Goal: Navigation & Orientation: Find specific page/section

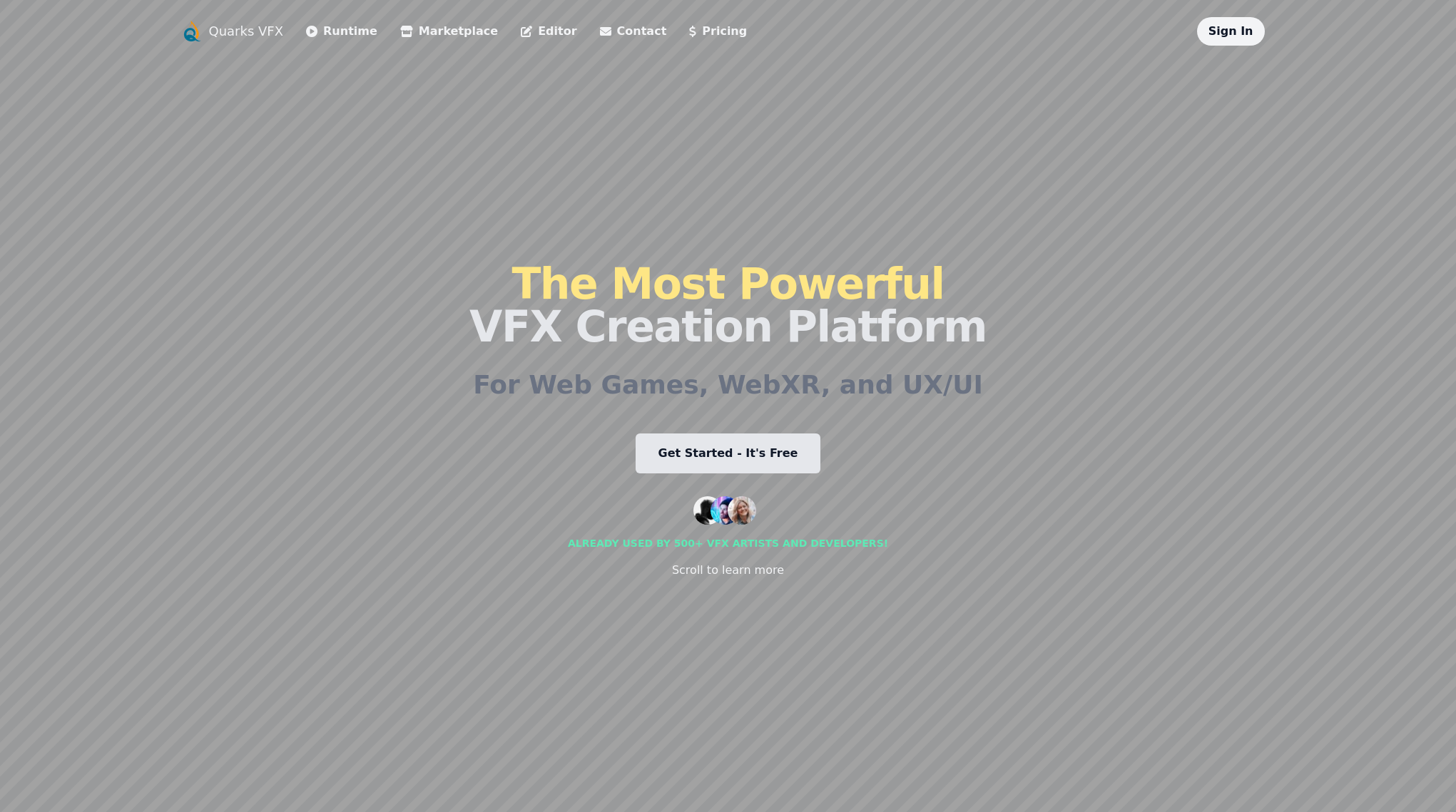
drag, startPoint x: 502, startPoint y: 190, endPoint x: 412, endPoint y: 189, distance: 90.0
click at [483, 192] on div "Quarks VFX Runtime Marketplace Editor Contact Pricing Sign In The Most Powerful…" at bounding box center [728, 406] width 1096 height 778
click at [681, 441] on link "Get Started - It's Free" at bounding box center [728, 454] width 185 height 40
click at [528, 34] on link "Editor" at bounding box center [548, 31] width 55 height 17
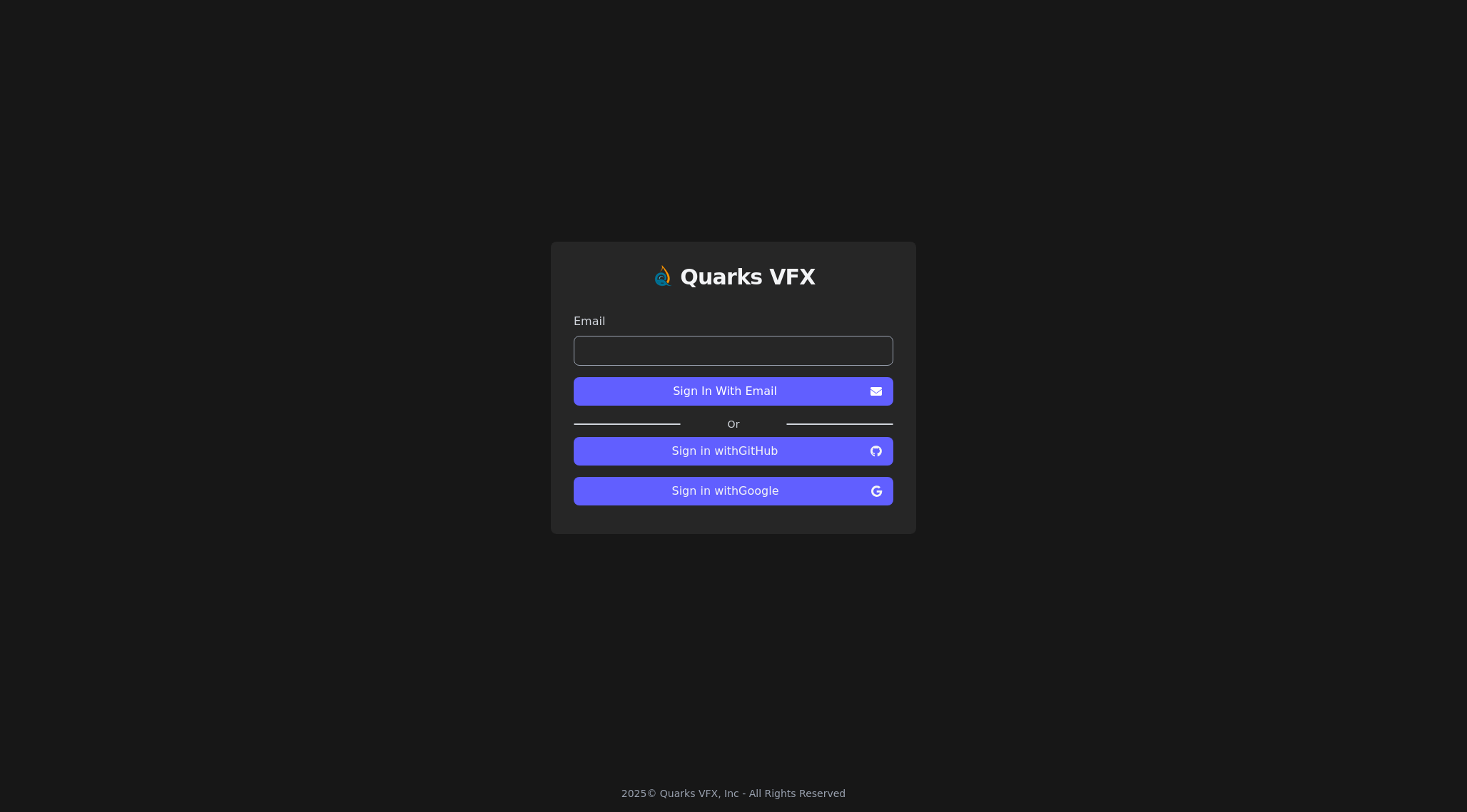
click at [806, 457] on span "Sign in with GitHub" at bounding box center [725, 452] width 280 height 17
click at [763, 455] on span "Sign in with GitHub" at bounding box center [725, 452] width 280 height 17
click at [753, 445] on span "Sign in with GitHub" at bounding box center [725, 452] width 280 height 17
click at [751, 449] on span "Sign in with GitHub" at bounding box center [725, 452] width 280 height 17
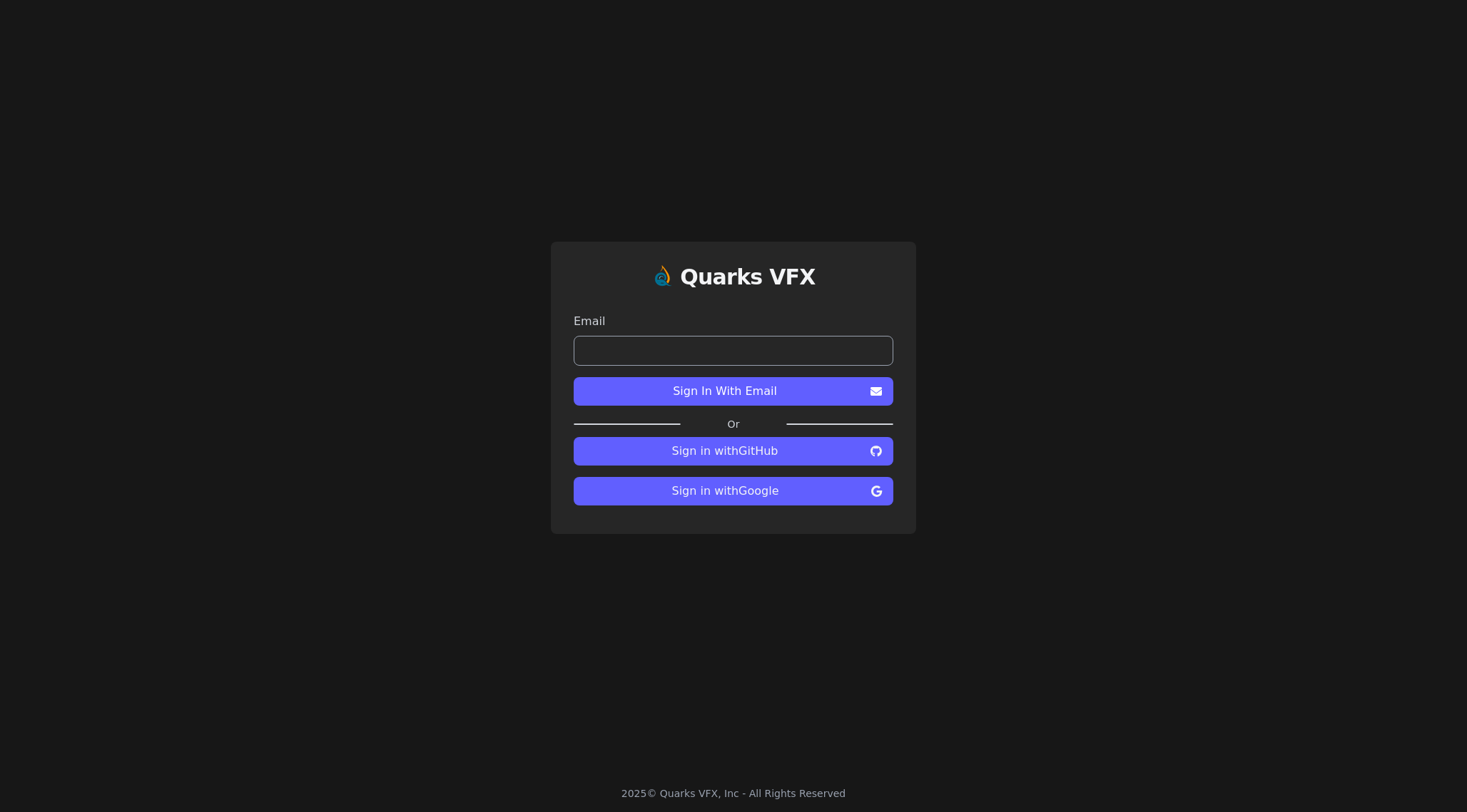
click at [651, 338] on input "email" at bounding box center [734, 350] width 320 height 29
type input "**********"
click at [749, 496] on span "Sign in with Google" at bounding box center [725, 492] width 281 height 17
click at [749, 492] on span "Sign in with Google" at bounding box center [725, 492] width 281 height 17
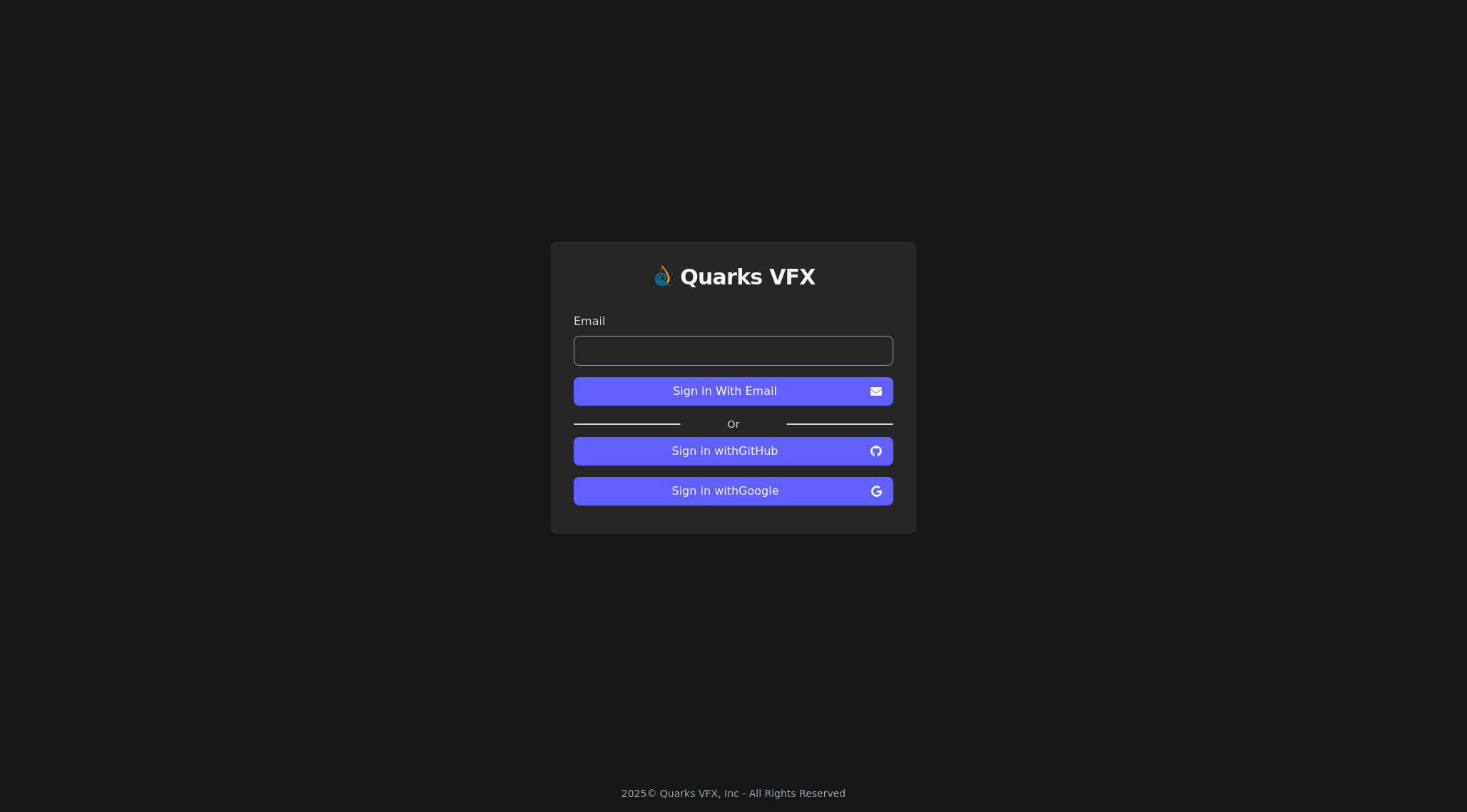
click at [745, 499] on span "Sign in with Google" at bounding box center [725, 492] width 281 height 17
click at [745, 490] on span "Sign in with Google" at bounding box center [725, 492] width 281 height 17
click at [744, 490] on span "Sign in with Google" at bounding box center [725, 492] width 281 height 17
drag, startPoint x: 744, startPoint y: 490, endPoint x: 743, endPoint y: 483, distance: 7.1
click at [744, 490] on span "Sign in with Google" at bounding box center [725, 492] width 281 height 17
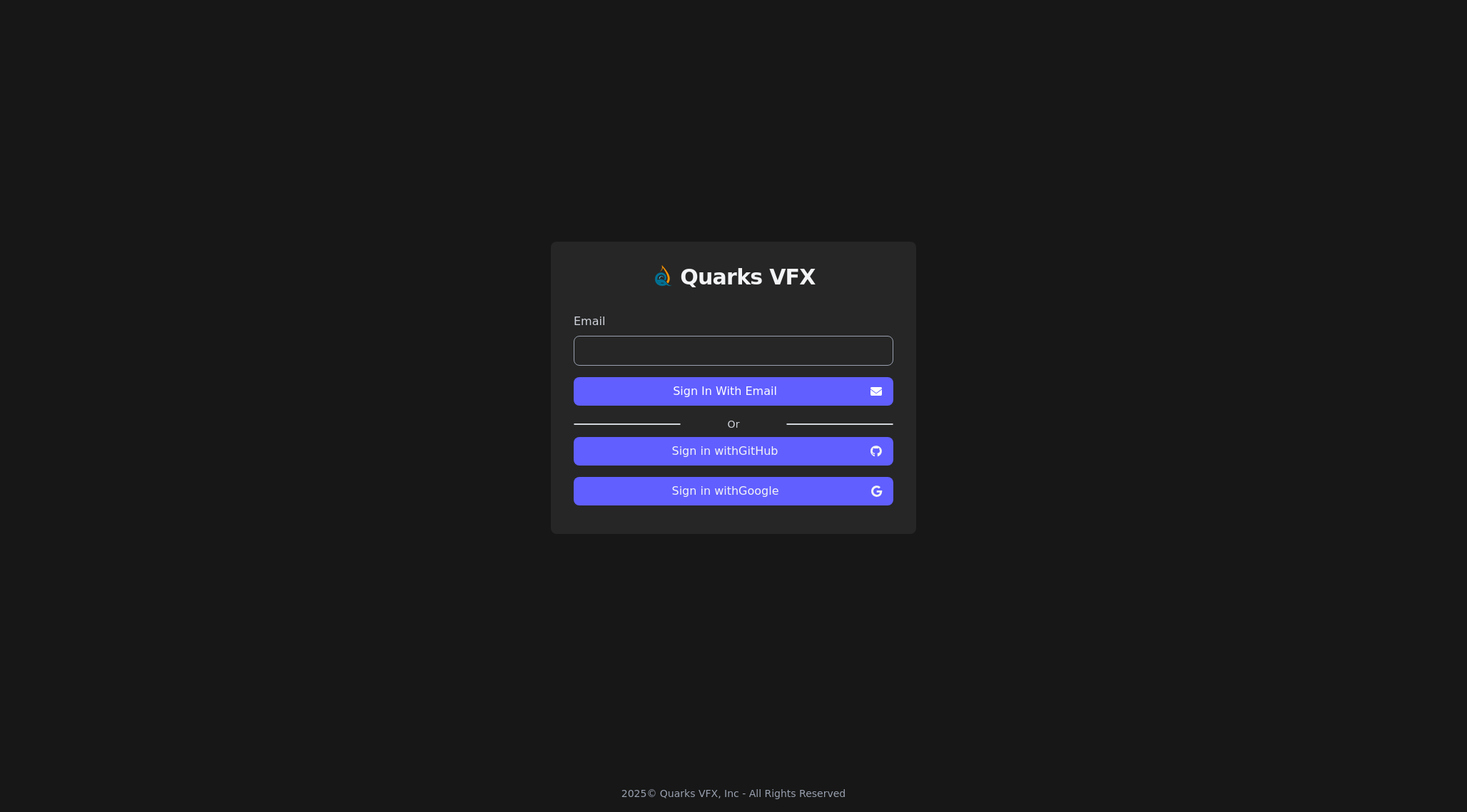
click at [740, 449] on span "Sign in with GitHub" at bounding box center [725, 452] width 280 height 17
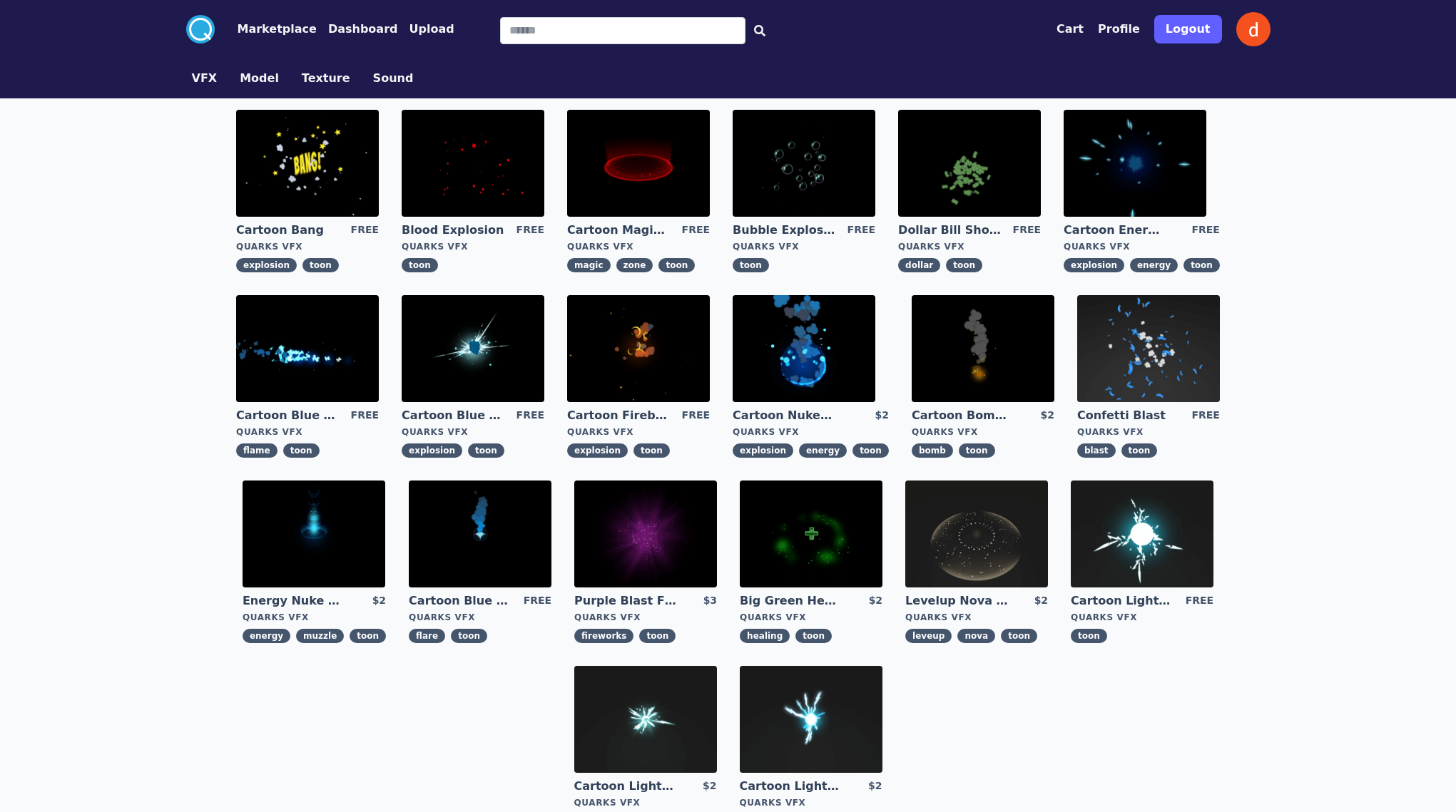
click at [110, 250] on div ".cls-1{fill:#fff;}.cls-2{fill:#29abe2;} Marketplace Dashboard Upload Cart Profi…" at bounding box center [728, 545] width 1456 height 1091
click at [660, 537] on img at bounding box center [646, 533] width 143 height 106
click at [657, 725] on img at bounding box center [646, 719] width 143 height 106
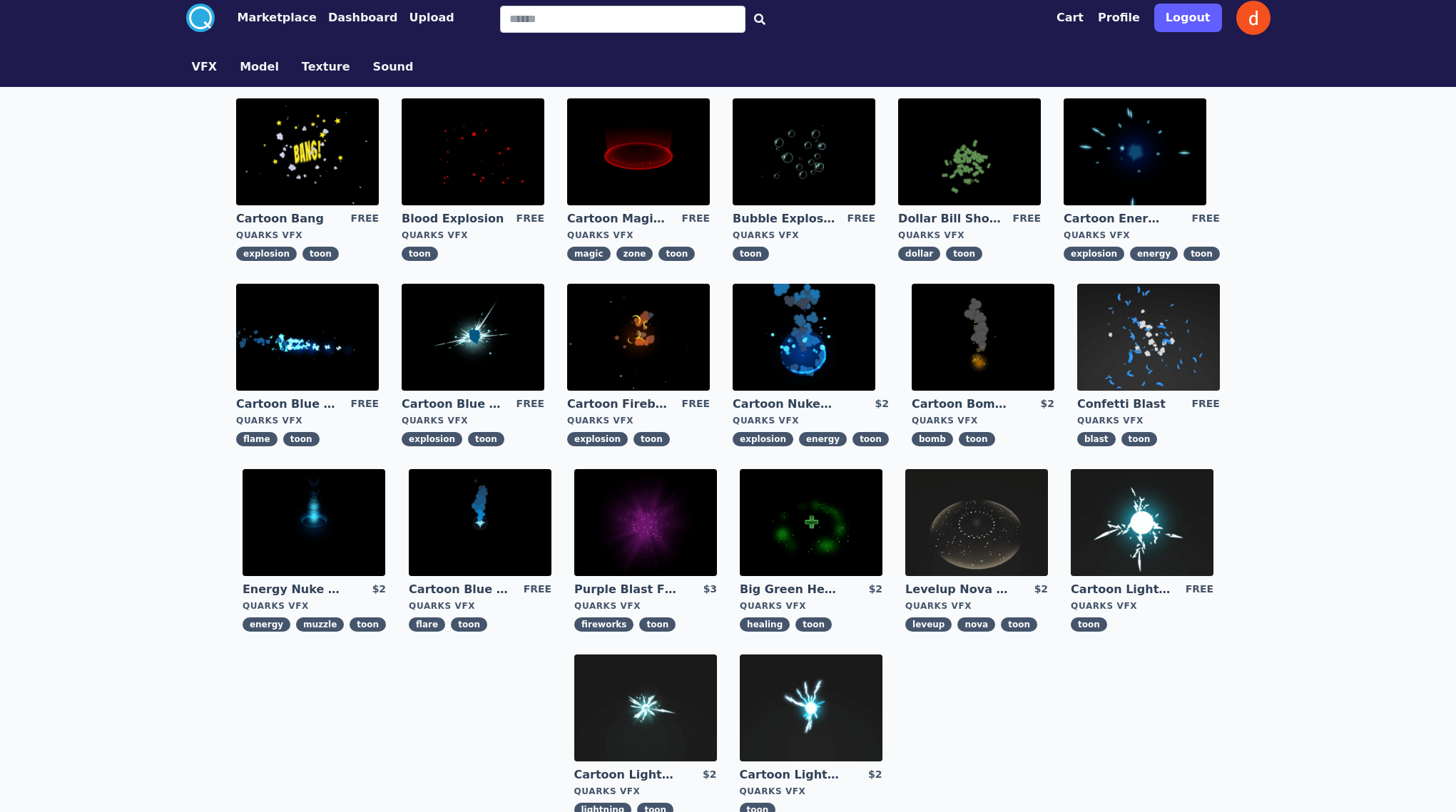
scroll to position [279, 0]
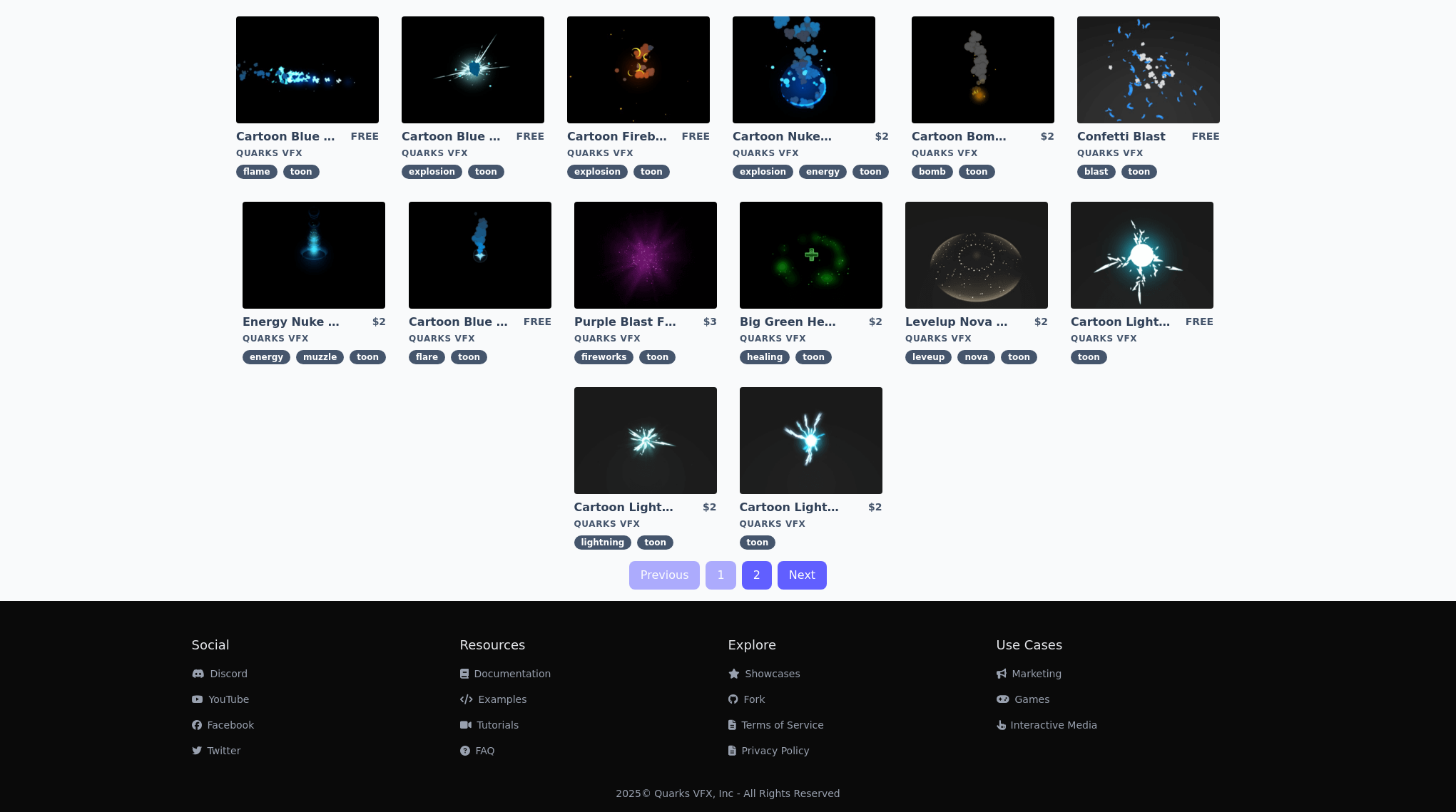
click at [829, 463] on img at bounding box center [811, 440] width 143 height 106
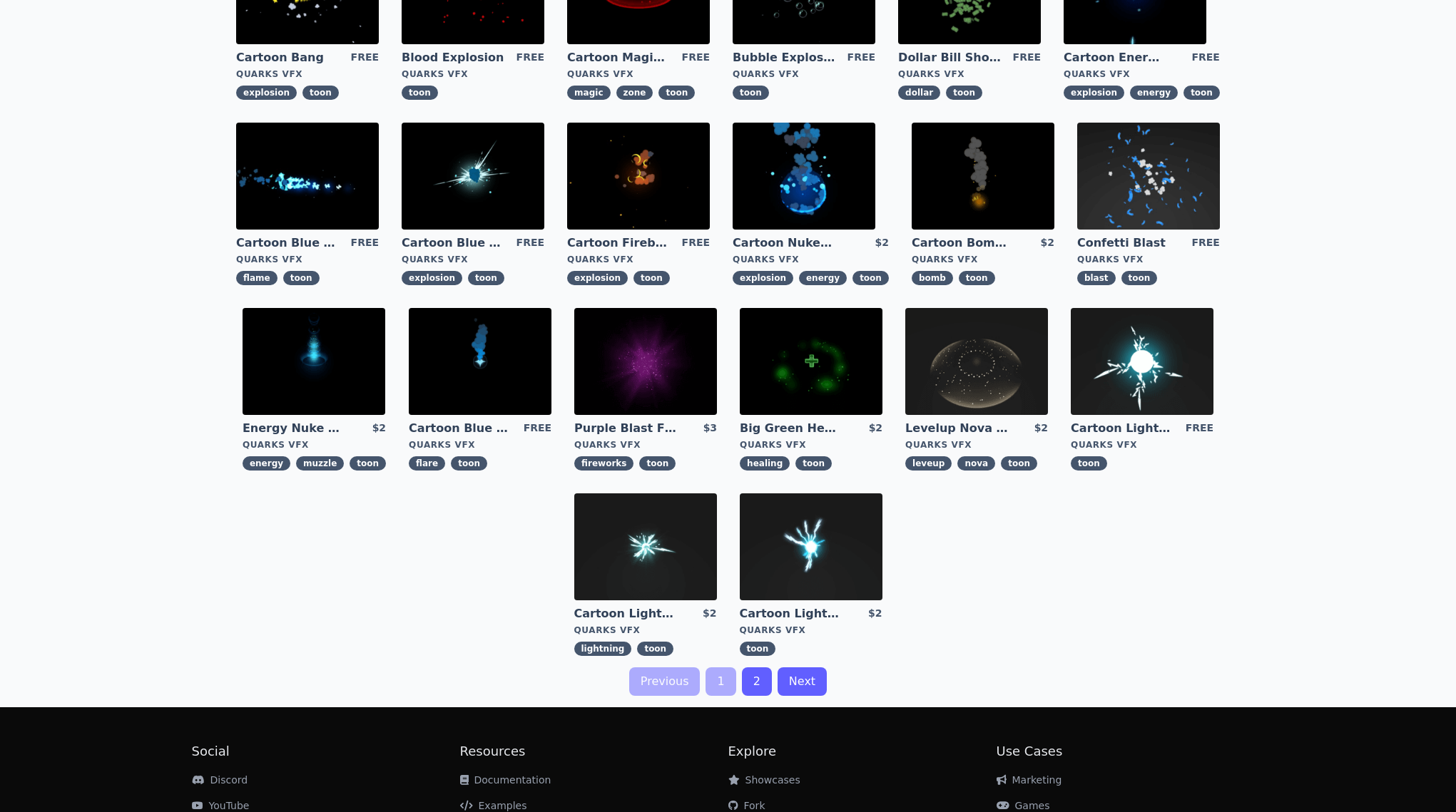
scroll to position [279, 0]
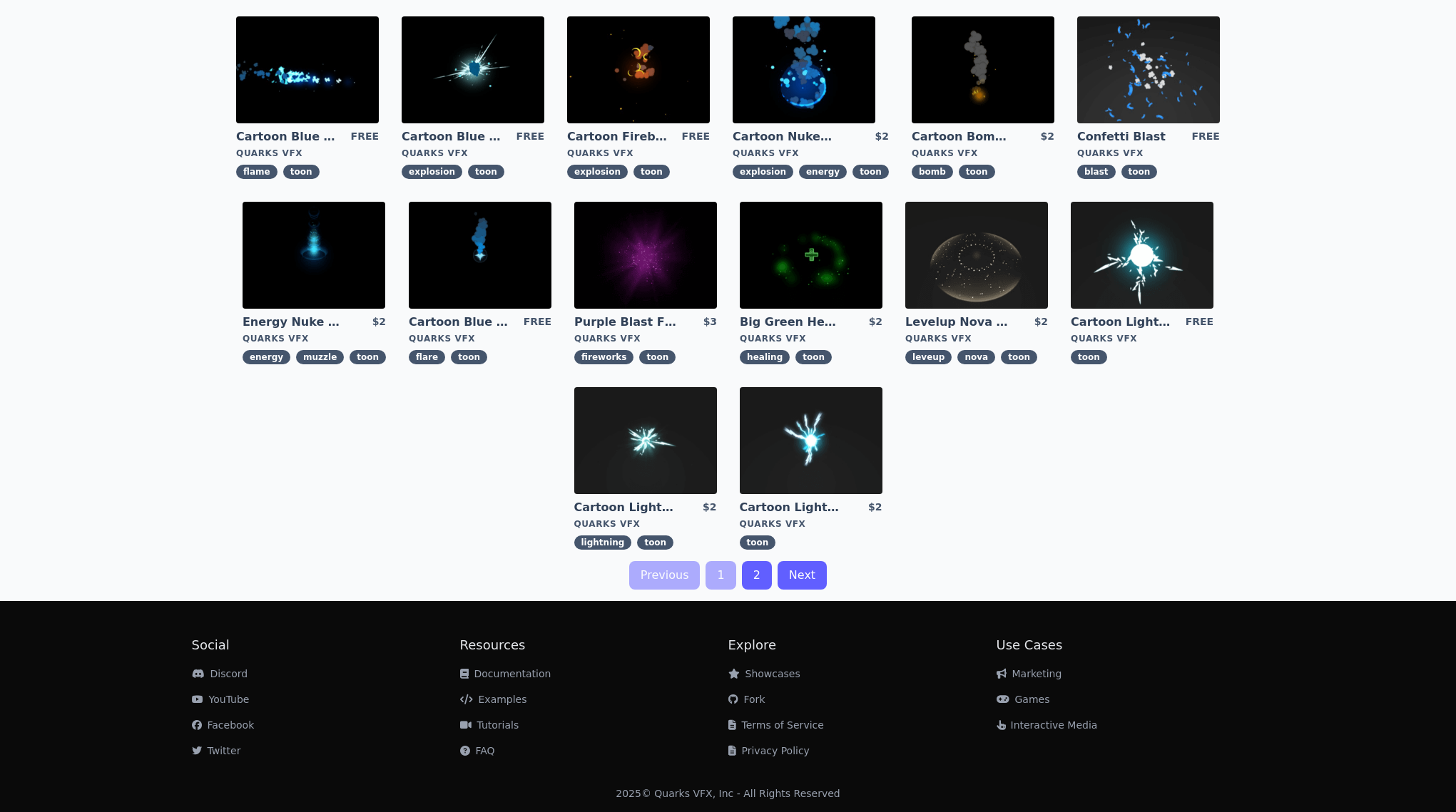
click at [753, 585] on link "2" at bounding box center [756, 575] width 29 height 29
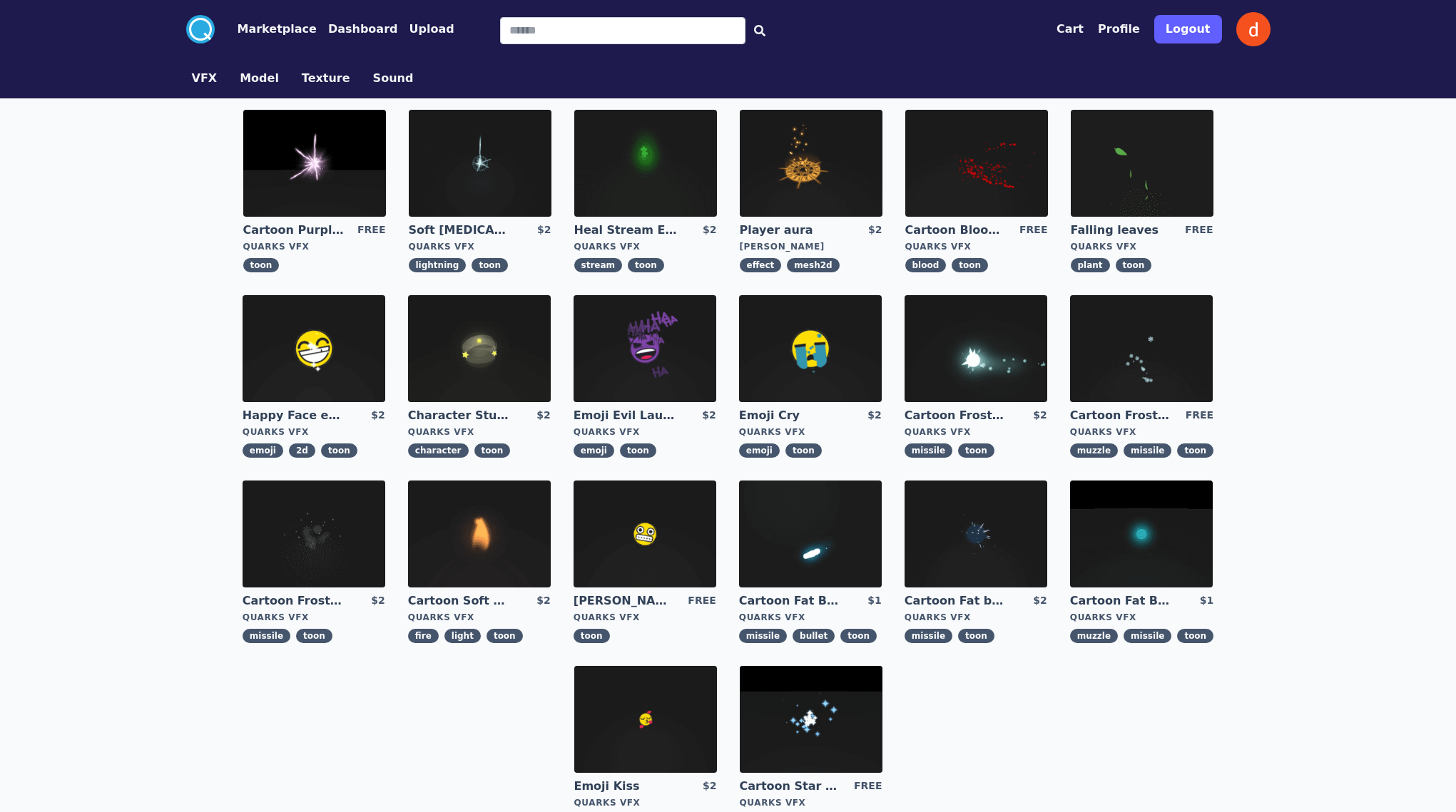
click at [338, 518] on img at bounding box center [314, 533] width 143 height 106
click at [1159, 366] on img at bounding box center [1141, 348] width 143 height 106
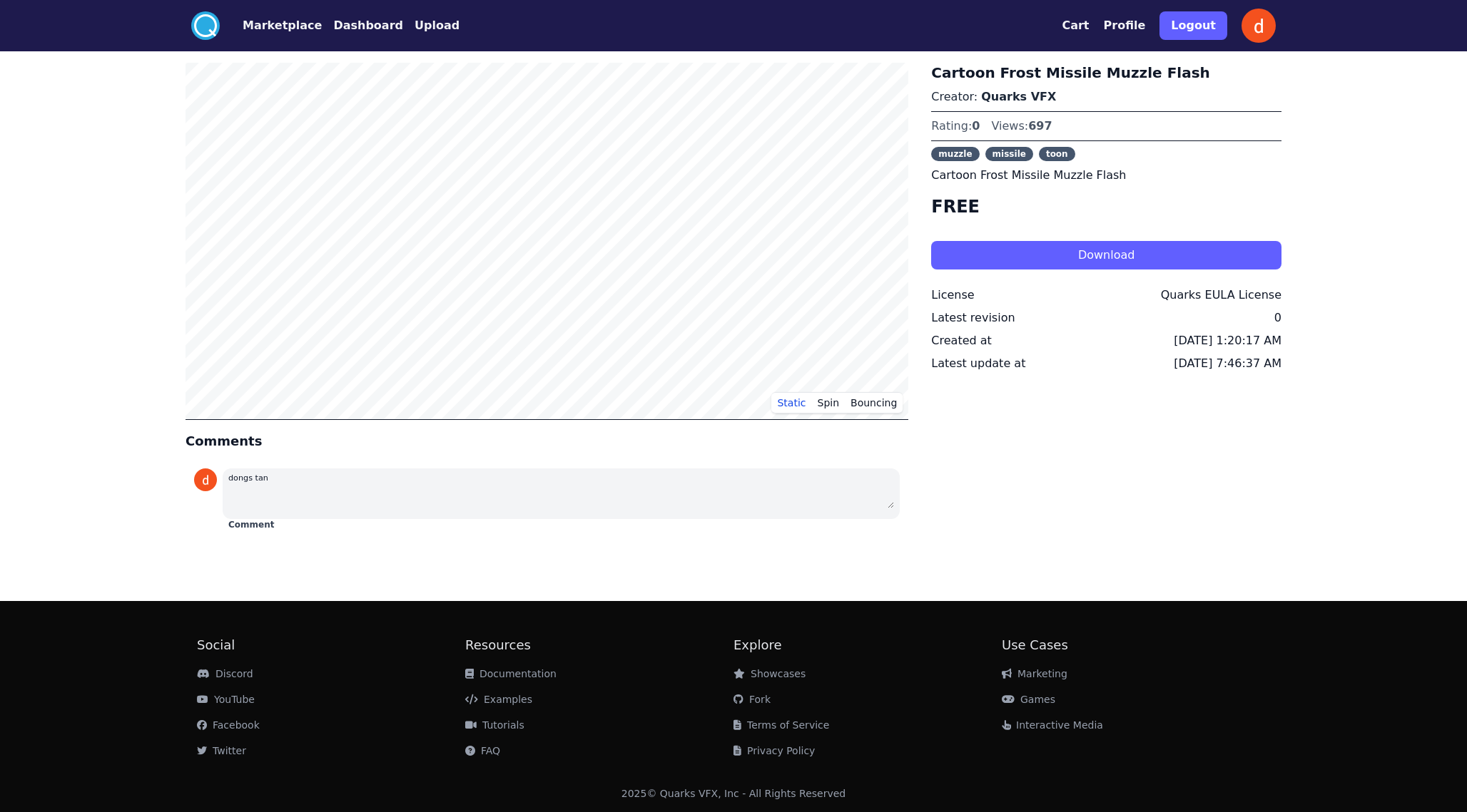
click at [359, 26] on button "Dashboard" at bounding box center [367, 26] width 69 height 17
